Goal: Navigation & Orientation: Find specific page/section

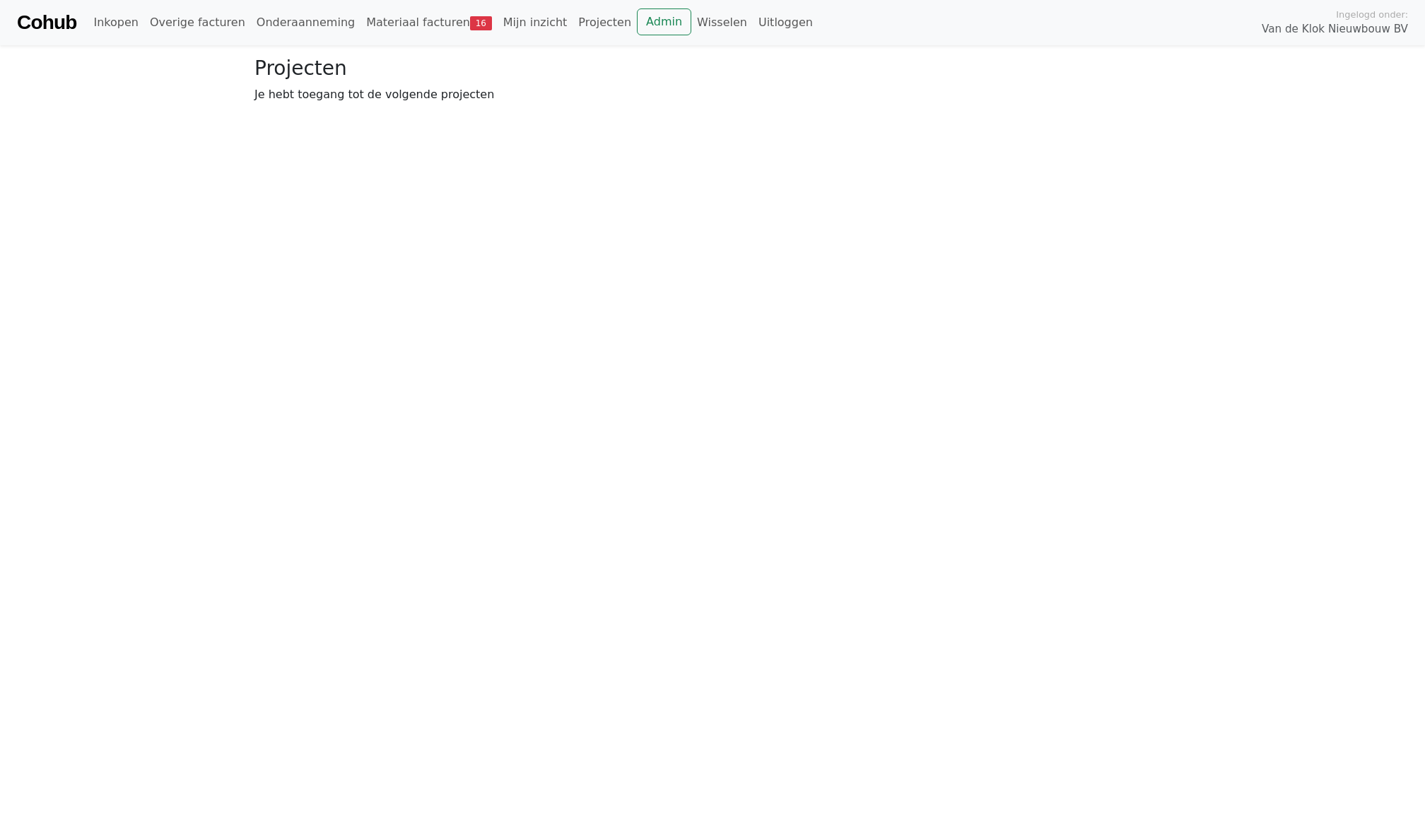
click at [637, 26] on link "Admin" at bounding box center [664, 22] width 54 height 27
click at [697, 20] on link "Wisselen" at bounding box center [722, 23] width 62 height 29
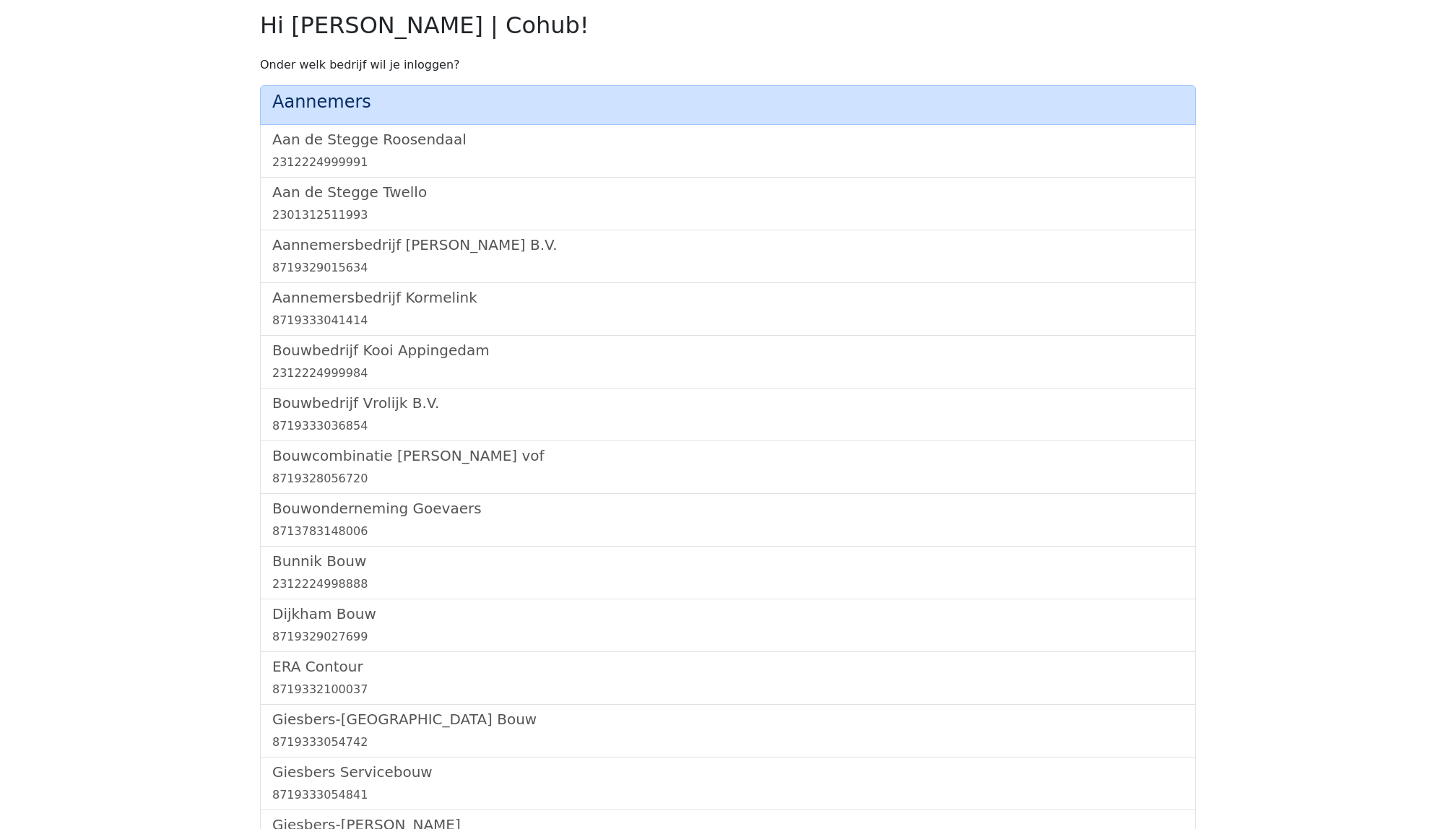
scroll to position [1471, 0]
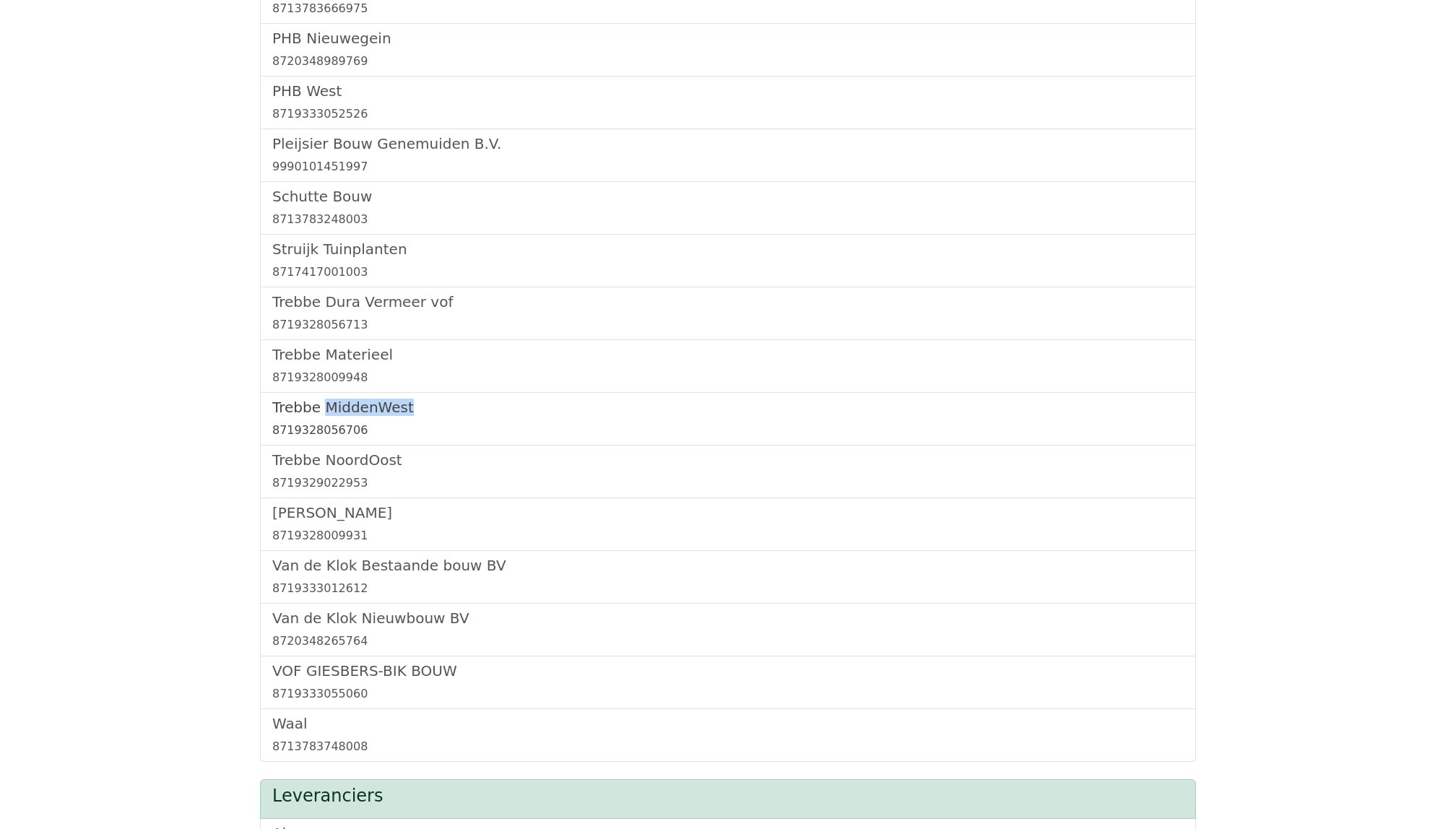
click at [336, 410] on h5 "Trebbe MiddenWest" at bounding box center [728, 407] width 912 height 18
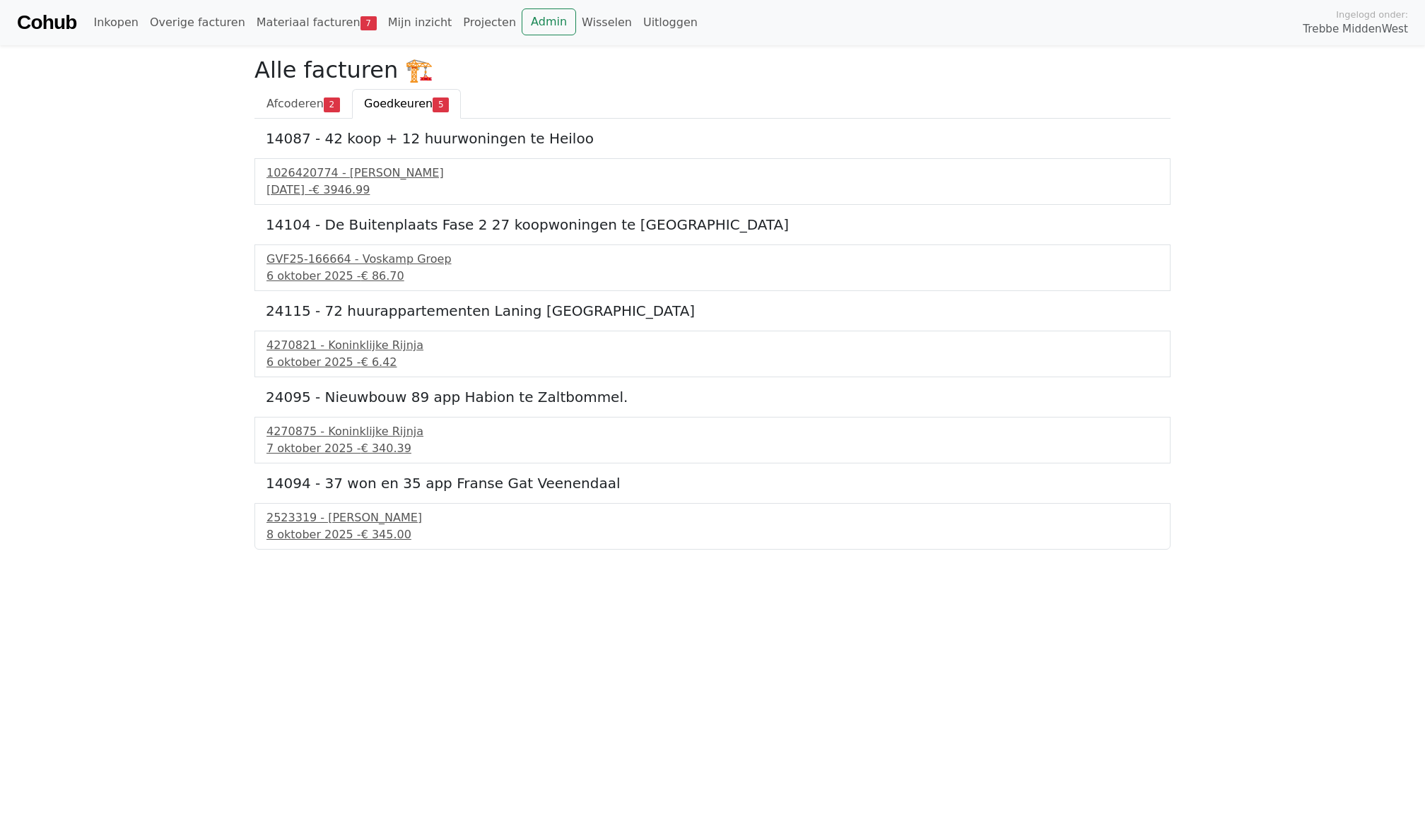
click at [327, 550] on html "Cohub Inkopen Overige facturen Materiaal facturen 7 Mijn inzicht Projecten Admi…" at bounding box center [712, 274] width 1425 height 550
click at [576, 23] on link "Wisselen" at bounding box center [607, 23] width 62 height 29
click at [521, 8] on link "Admin" at bounding box center [548, 22] width 54 height 27
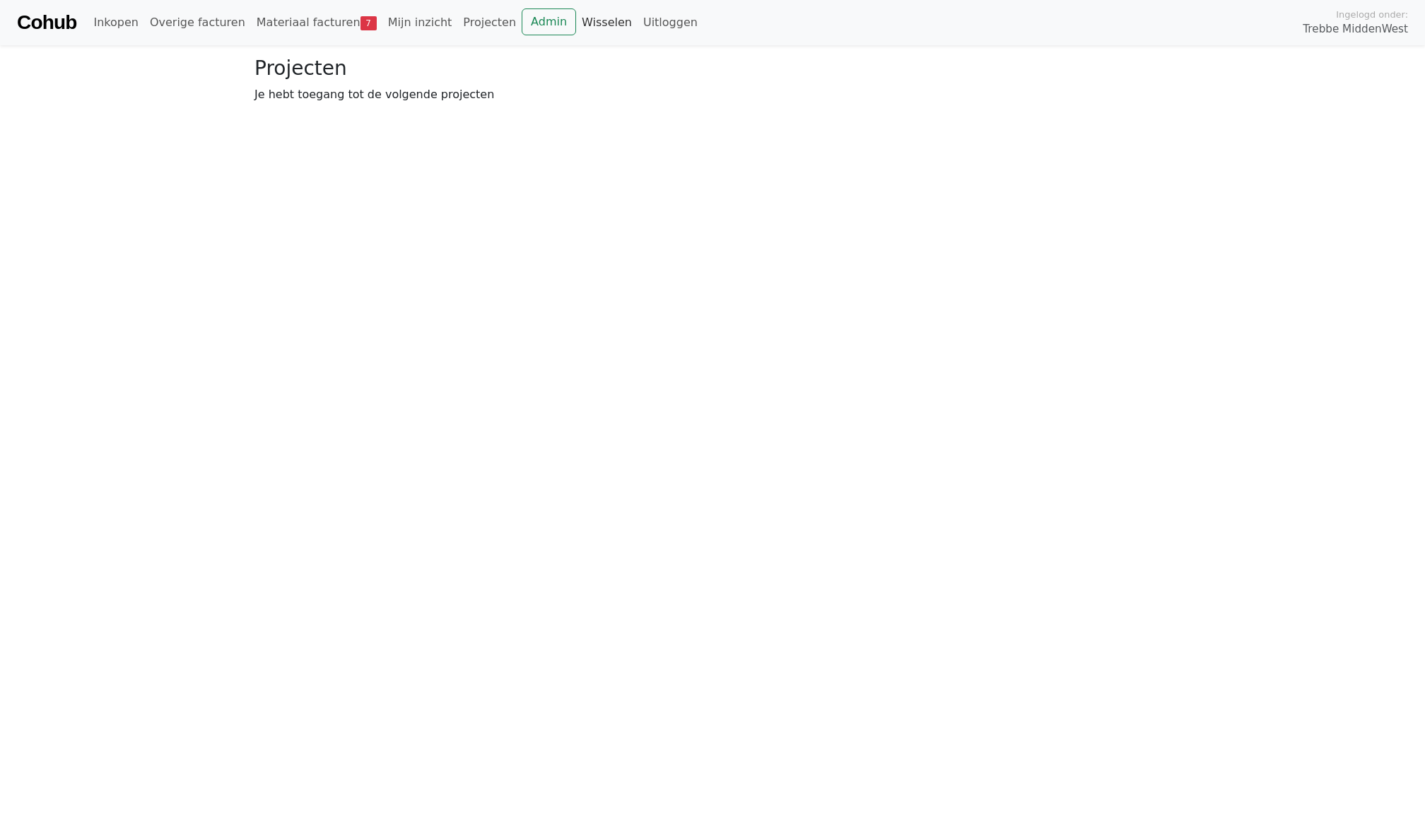
click at [586, 13] on link "Wisselen" at bounding box center [607, 23] width 62 height 29
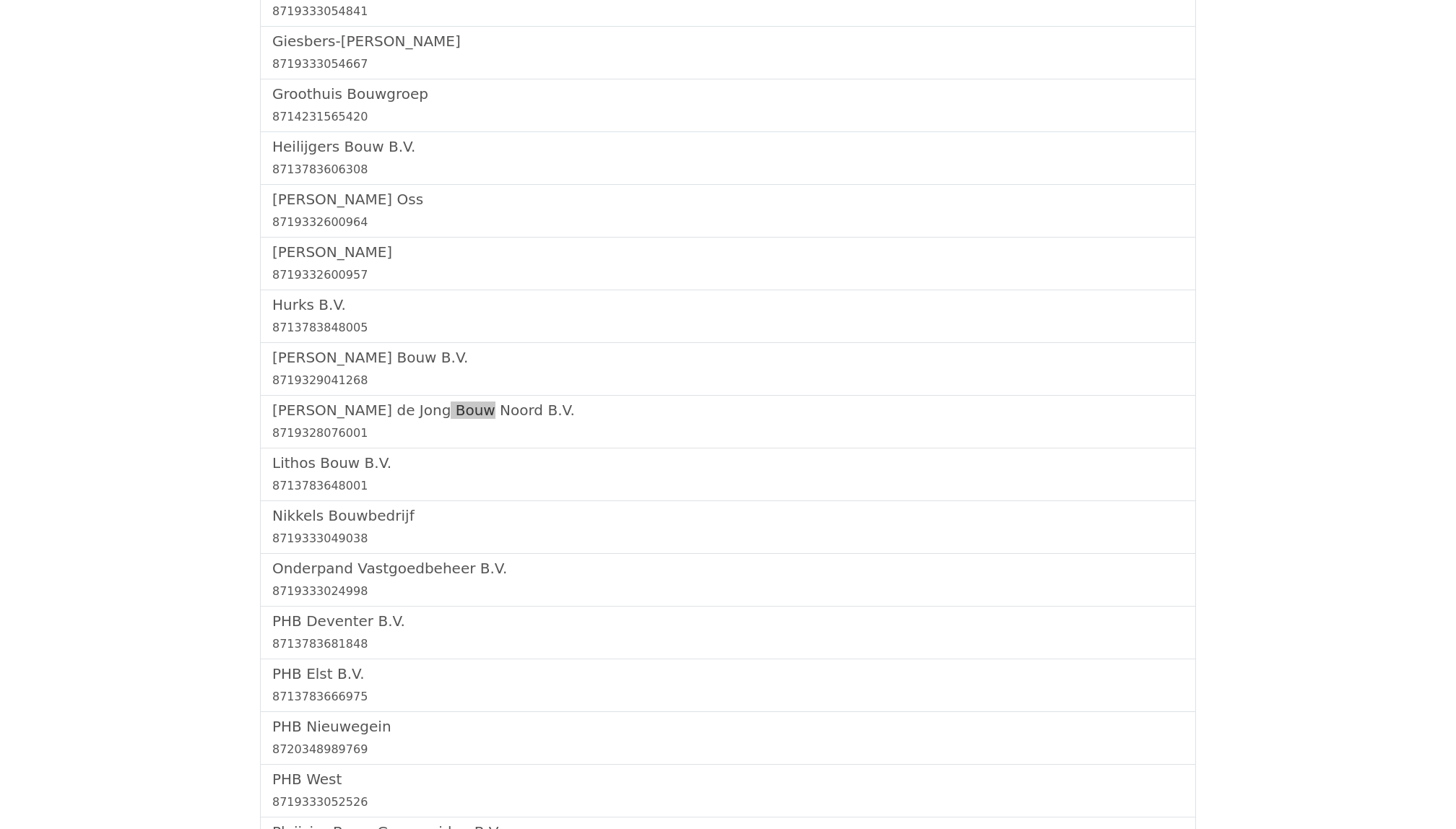
scroll to position [1524, 0]
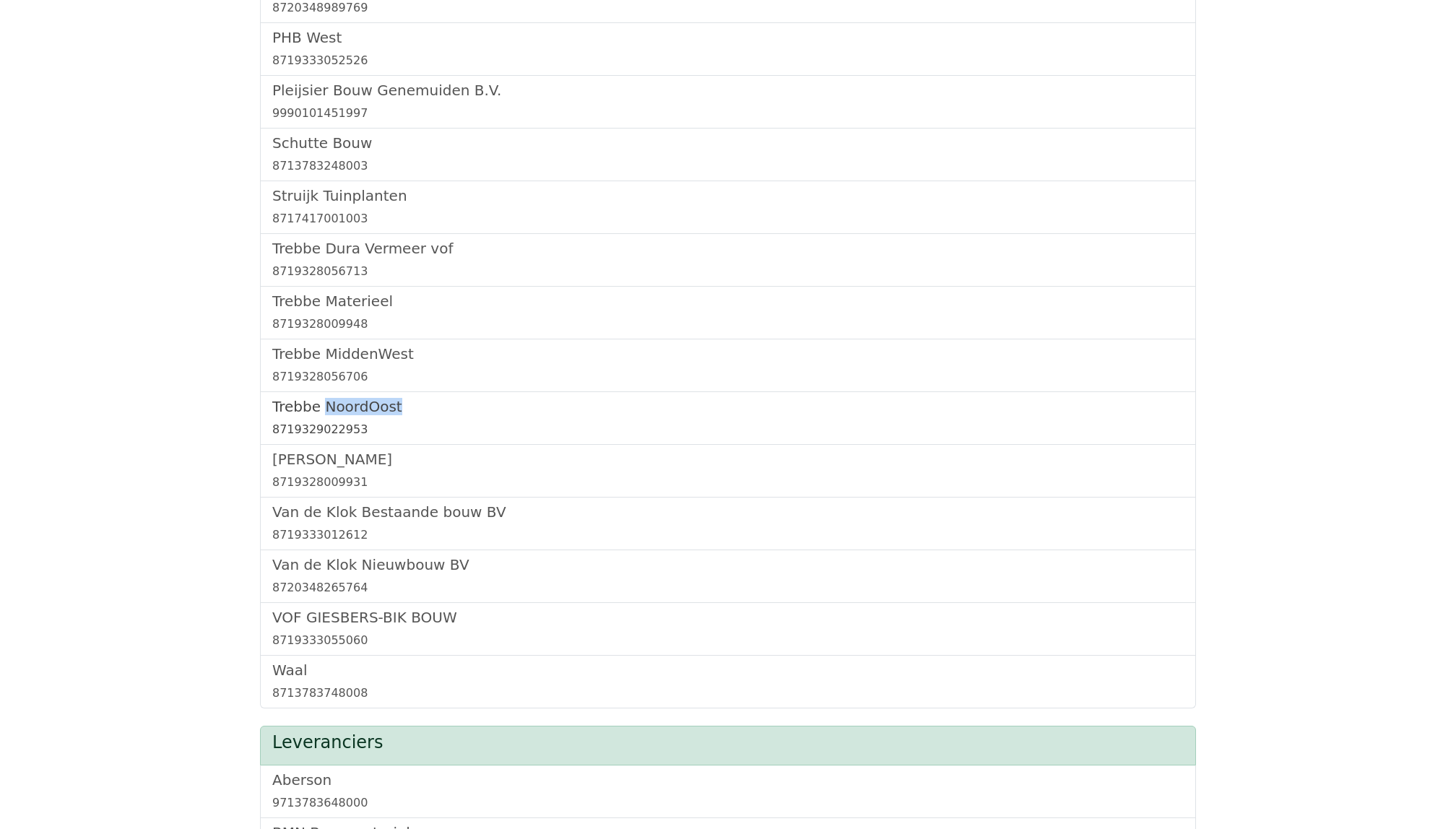
click at [351, 413] on h5 "Trebbe NoordOost" at bounding box center [728, 406] width 912 height 18
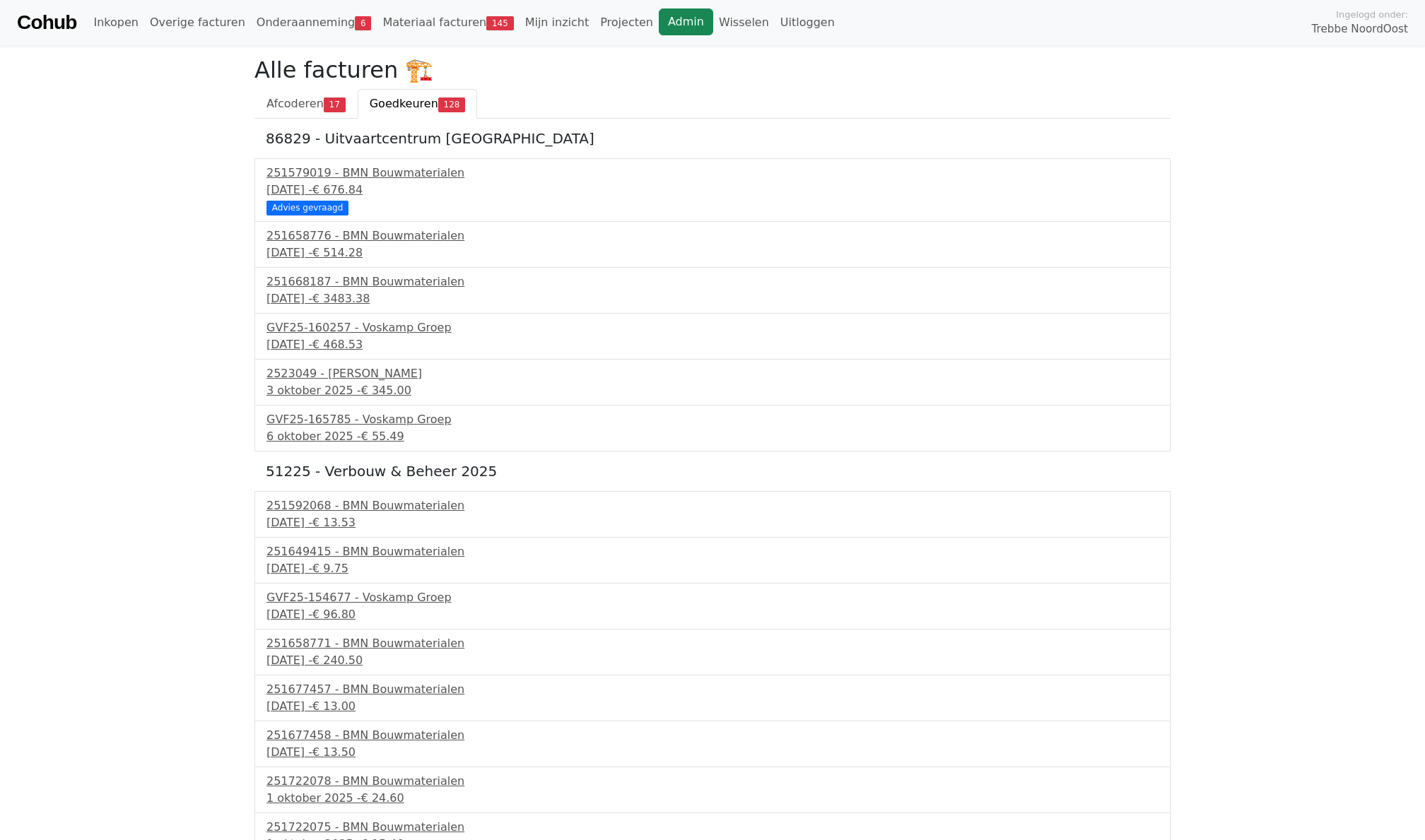
click at [666, 23] on link "Admin" at bounding box center [686, 22] width 54 height 27
